Goal: Book appointment/travel/reservation

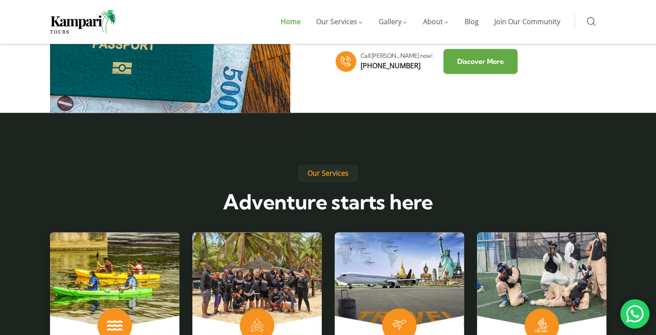
scroll to position [1266, 0]
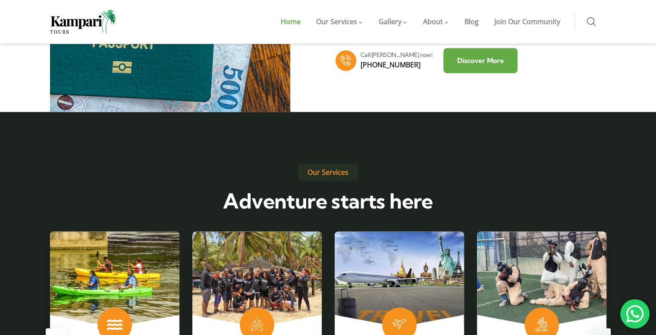
click at [599, 328] on div "Next slide" at bounding box center [601, 338] width 20 height 20
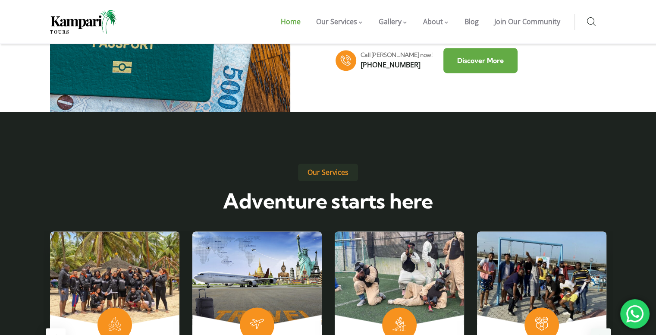
click at [599, 328] on div "Next slide" at bounding box center [601, 338] width 20 height 20
click at [597, 328] on div "Next slide" at bounding box center [601, 338] width 20 height 20
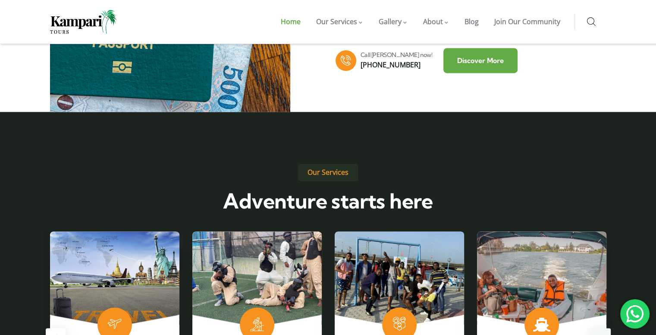
click at [597, 328] on div "Next slide" at bounding box center [601, 338] width 20 height 20
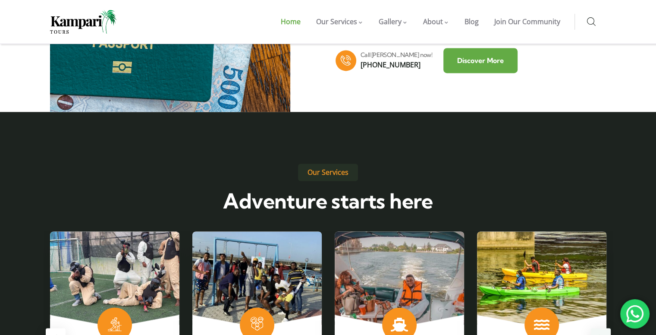
click at [600, 328] on div "Next slide" at bounding box center [601, 338] width 20 height 20
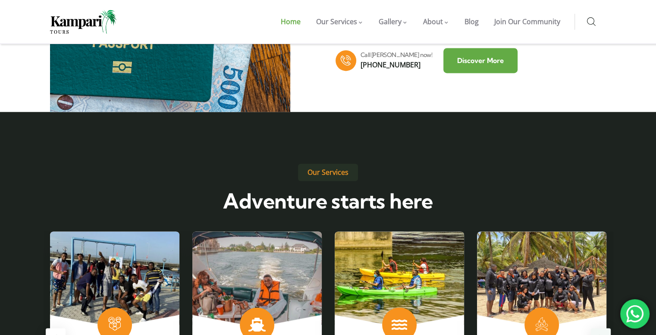
click at [600, 328] on div "Next slide" at bounding box center [601, 338] width 20 height 20
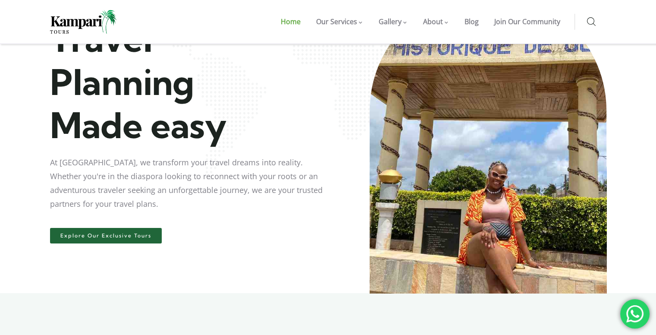
scroll to position [82, 0]
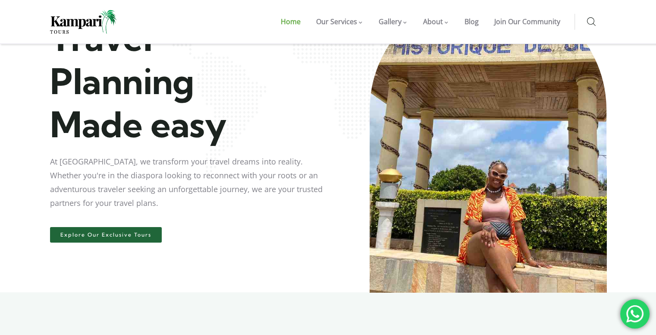
click at [138, 239] on link "Explore Our Exclusive Tours" at bounding box center [106, 235] width 112 height 16
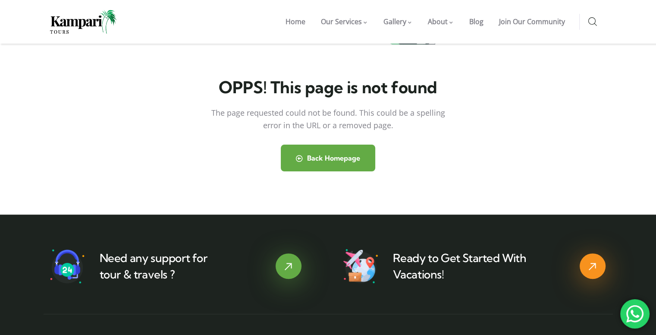
scroll to position [212, 0]
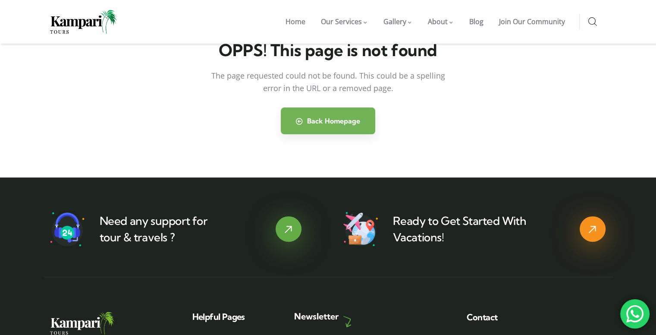
click at [306, 127] on link "Back Homepage" at bounding box center [328, 120] width 94 height 27
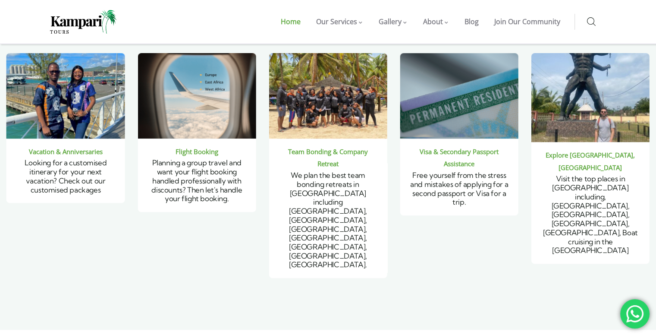
scroll to position [647, 0]
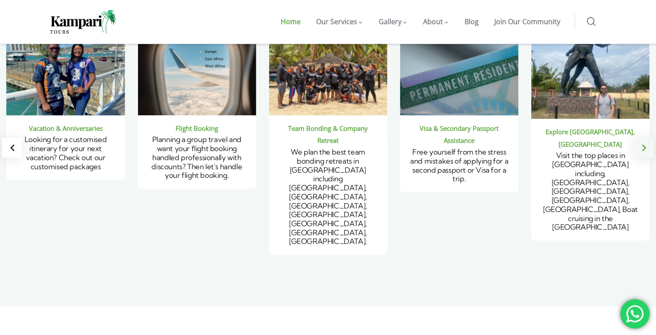
click at [643, 138] on div "Next slide" at bounding box center [644, 148] width 20 height 20
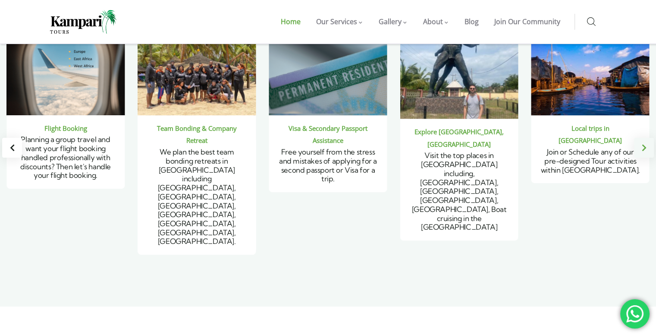
click at [643, 138] on div "Next slide" at bounding box center [644, 148] width 20 height 20
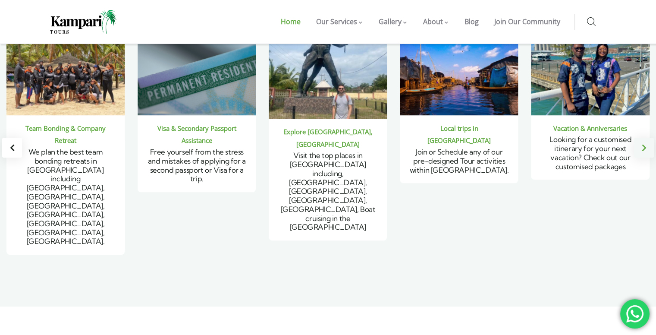
click at [643, 138] on div "Next slide" at bounding box center [644, 148] width 20 height 20
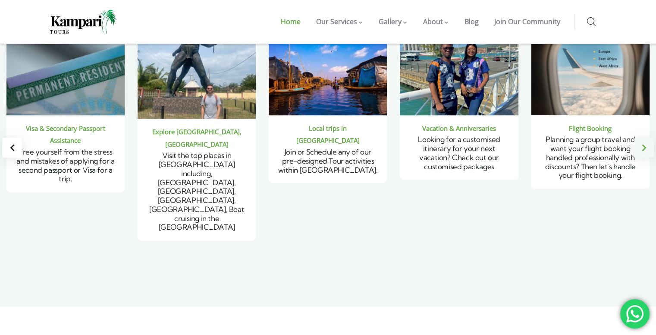
click at [643, 138] on div "Next slide" at bounding box center [644, 148] width 20 height 20
click at [642, 138] on div "Next slide" at bounding box center [644, 148] width 20 height 20
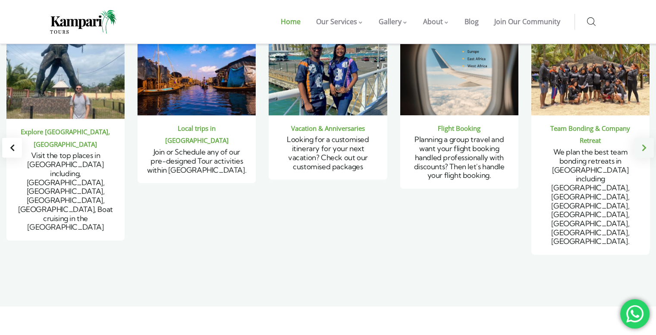
click at [642, 138] on div "Next slide" at bounding box center [644, 148] width 20 height 20
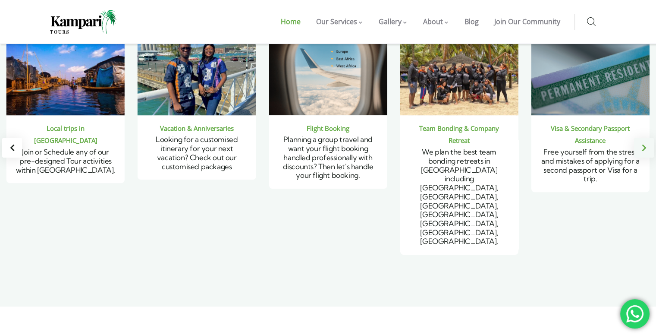
click at [642, 138] on div "Next slide" at bounding box center [644, 148] width 20 height 20
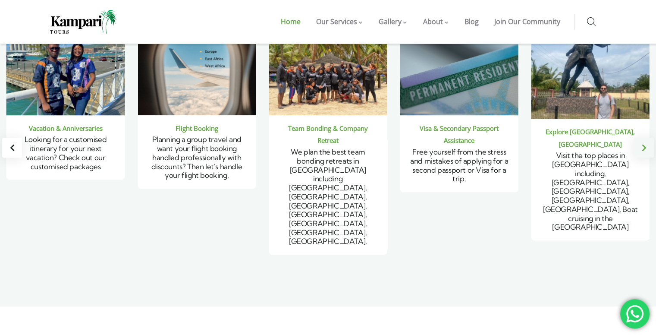
click at [642, 138] on div "Next slide" at bounding box center [644, 148] width 20 height 20
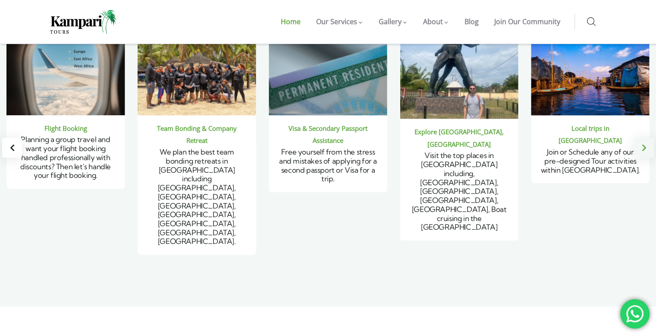
click at [642, 138] on div "Next slide" at bounding box center [644, 148] width 20 height 20
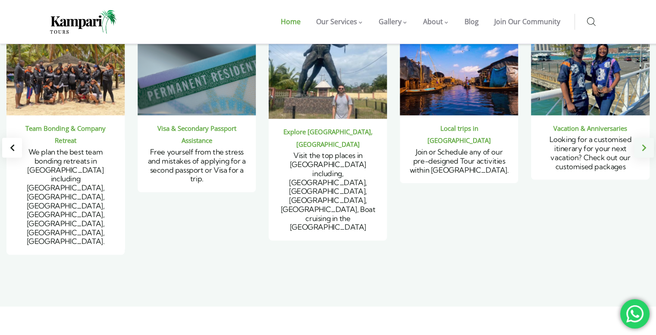
click at [642, 138] on div "Next slide" at bounding box center [644, 148] width 20 height 20
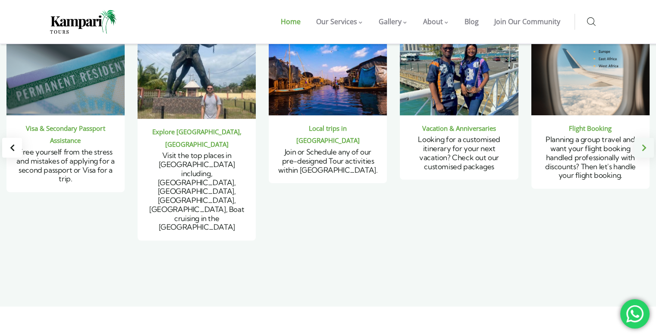
click at [642, 138] on div "Next slide" at bounding box center [644, 148] width 20 height 20
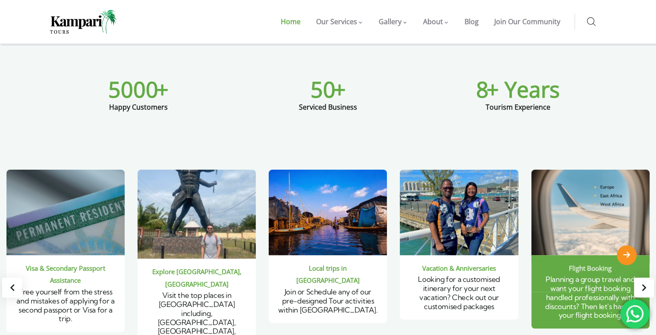
scroll to position [504, 0]
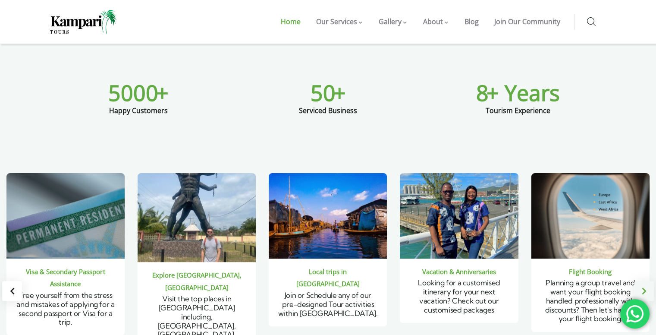
click at [642, 281] on div "Next slide" at bounding box center [644, 291] width 20 height 20
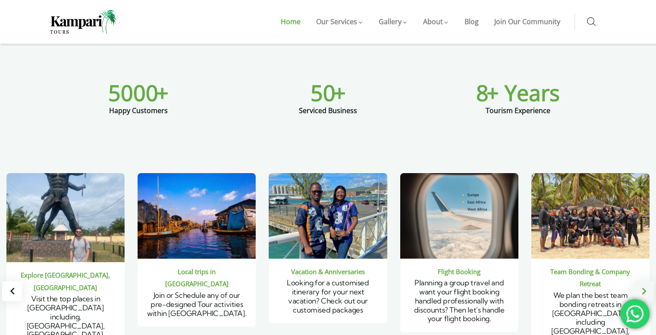
click at [642, 281] on div "Next slide" at bounding box center [644, 291] width 20 height 20
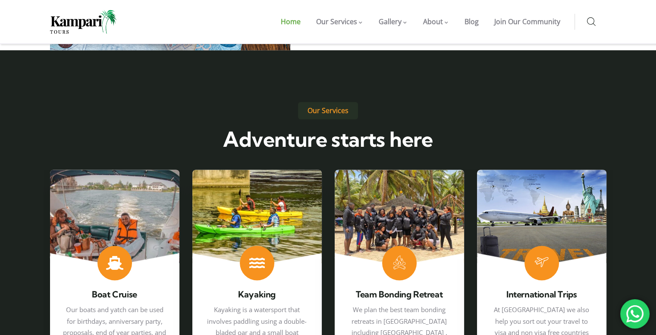
scroll to position [1330, 0]
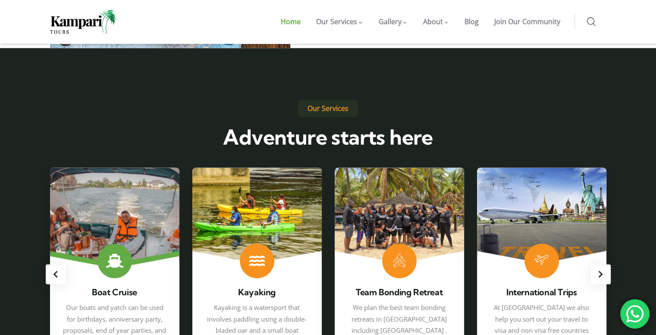
click at [122, 167] on link "1 / 6" at bounding box center [114, 262] width 129 height 191
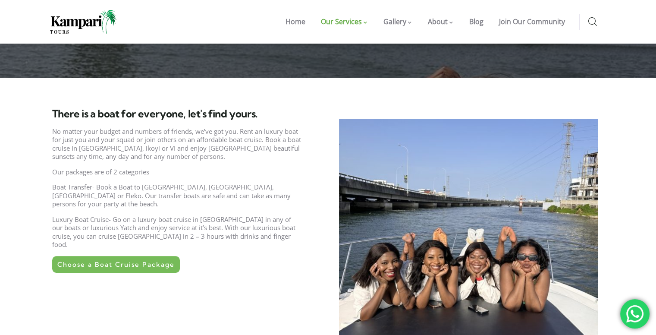
scroll to position [230, 0]
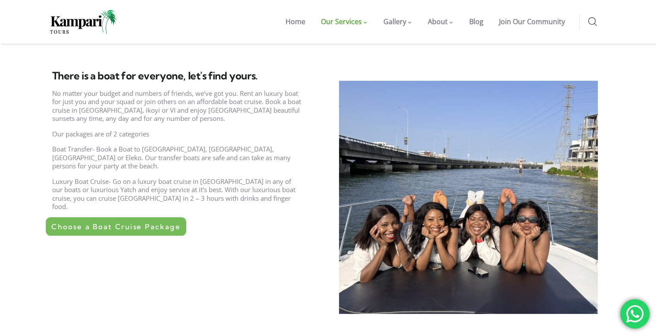
click at [130, 217] on link "Choose a Boat Cruise Package" at bounding box center [116, 226] width 141 height 19
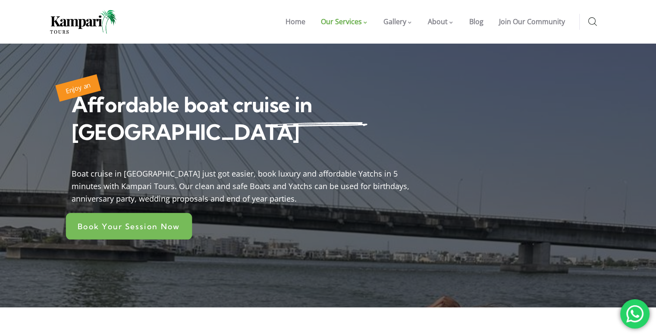
click at [151, 222] on span "Book Your Session Now" at bounding box center [129, 226] width 103 height 8
